Goal: Transaction & Acquisition: Purchase product/service

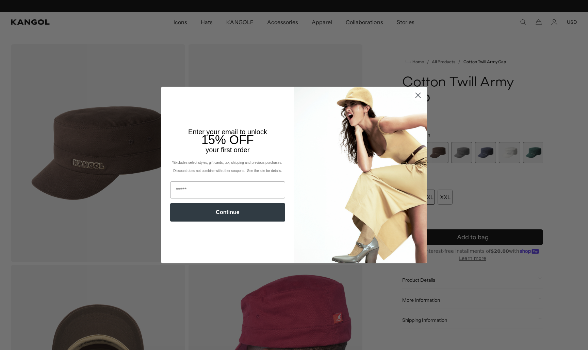
scroll to position [0, 140]
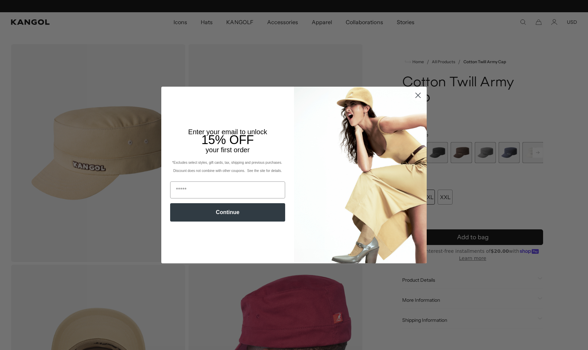
scroll to position [0, 140]
